Goal: Register for event/course

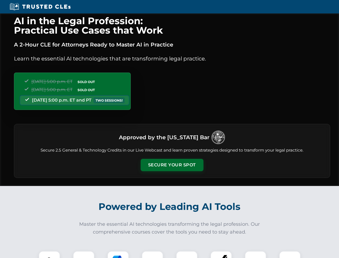
click at [172, 165] on button "Secure Your Spot" at bounding box center [172, 165] width 63 height 12
click at [49, 255] on img at bounding box center [50, 262] width 16 height 16
